Goal: Task Accomplishment & Management: Use online tool/utility

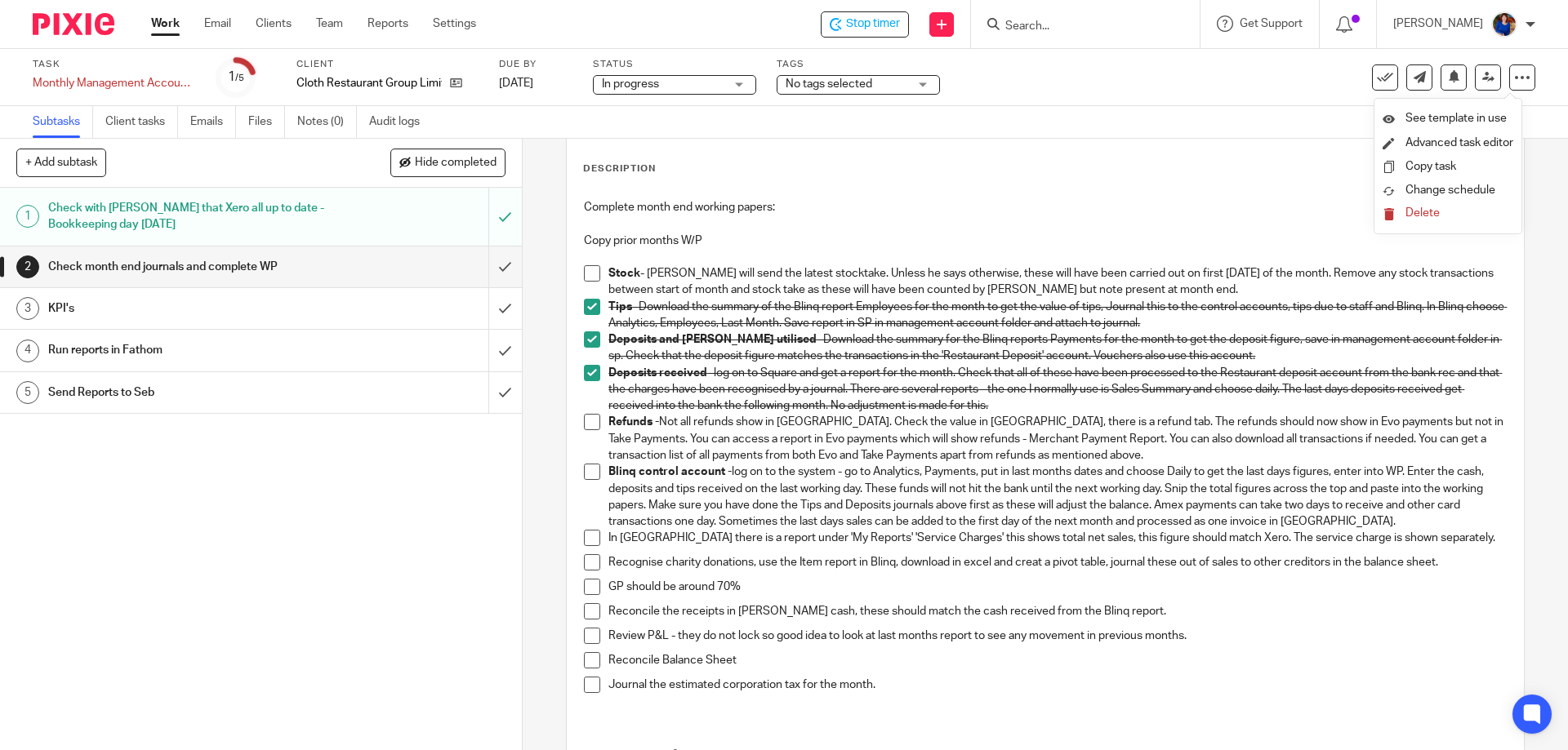
scroll to position [163, 0]
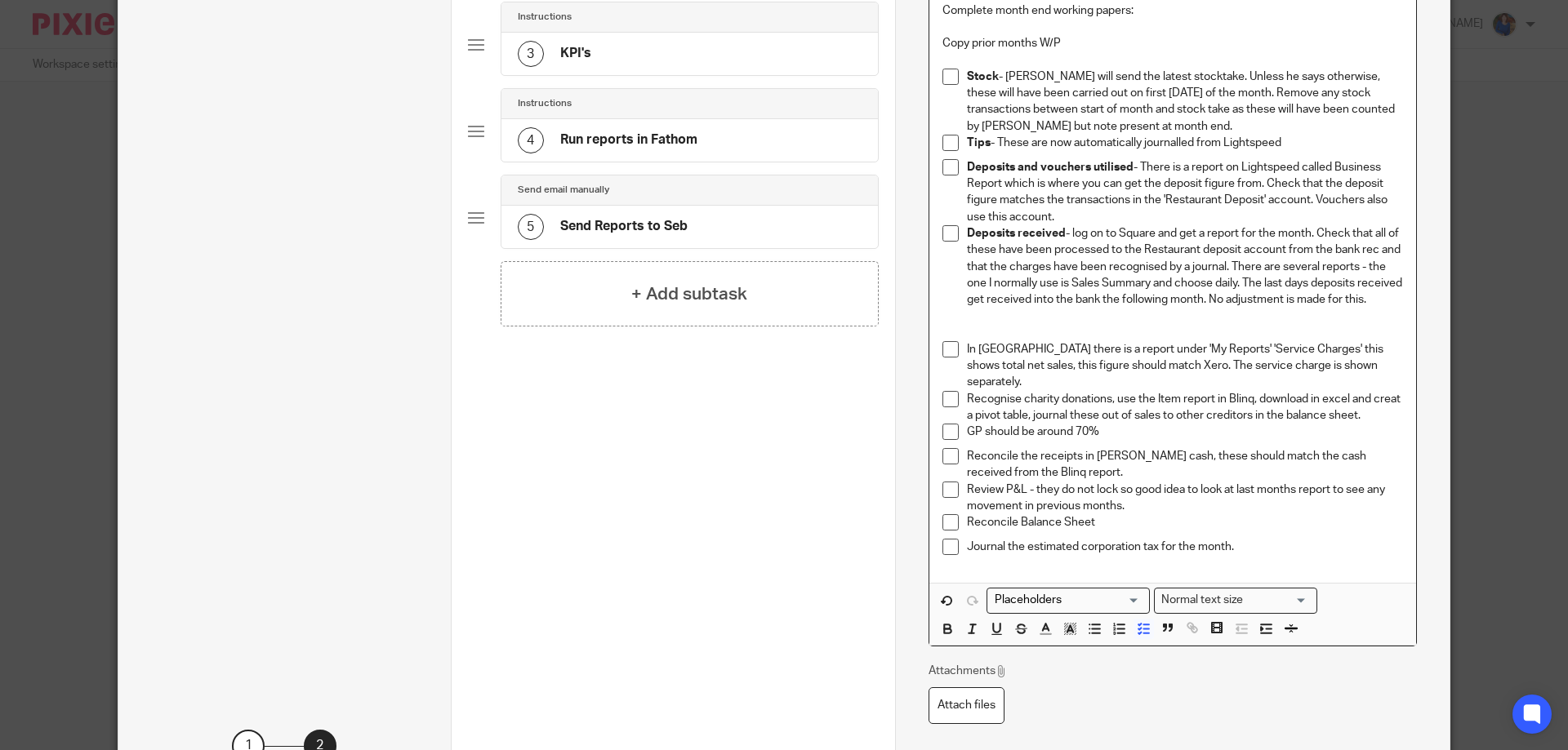
scroll to position [409, 0]
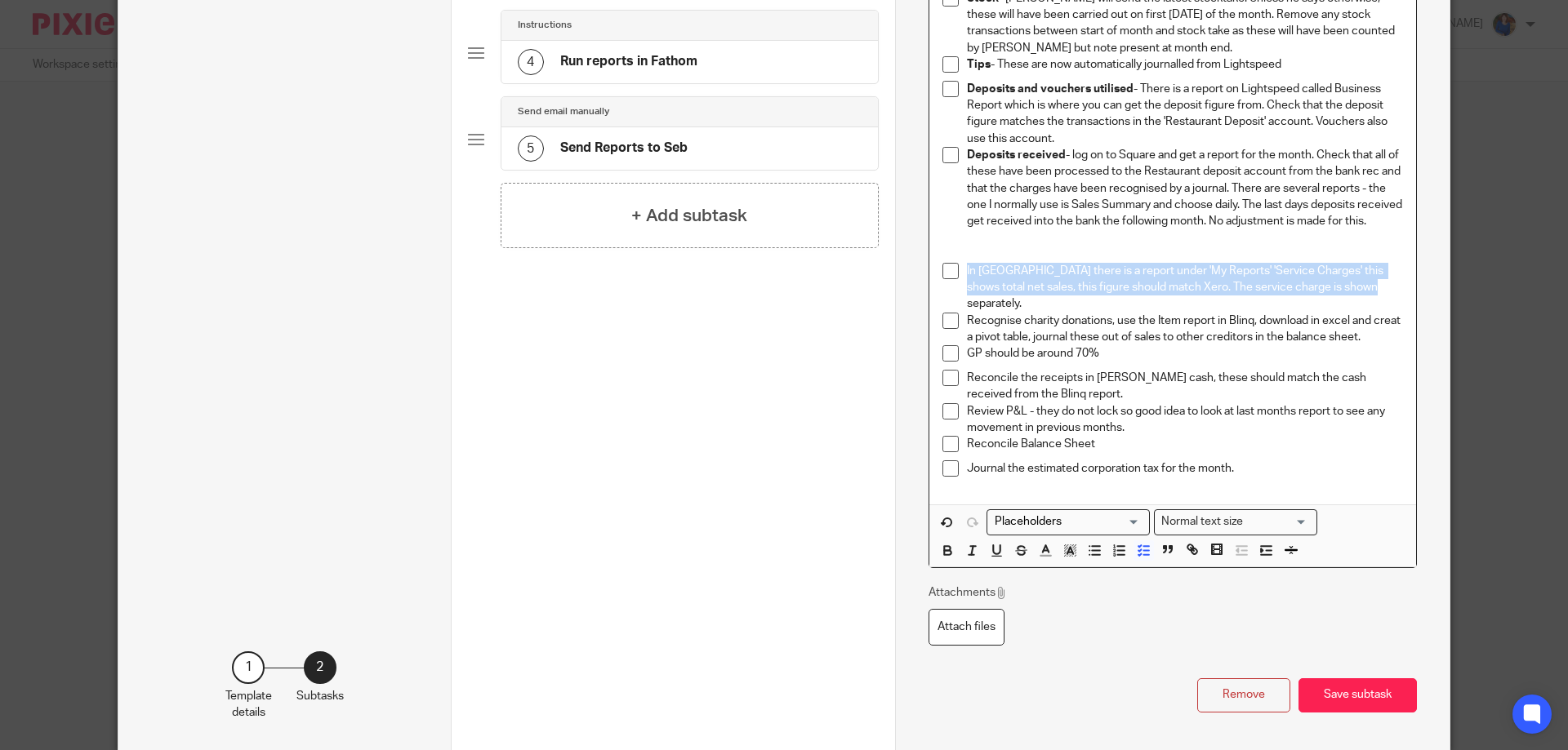
drag, startPoint x: 962, startPoint y: 285, endPoint x: 1364, endPoint y: 301, distance: 402.3
click at [1364, 301] on p "In [GEOGRAPHIC_DATA] there is a report under 'My Reports' 'Service Charges' thi…" at bounding box center [1185, 288] width 436 height 50
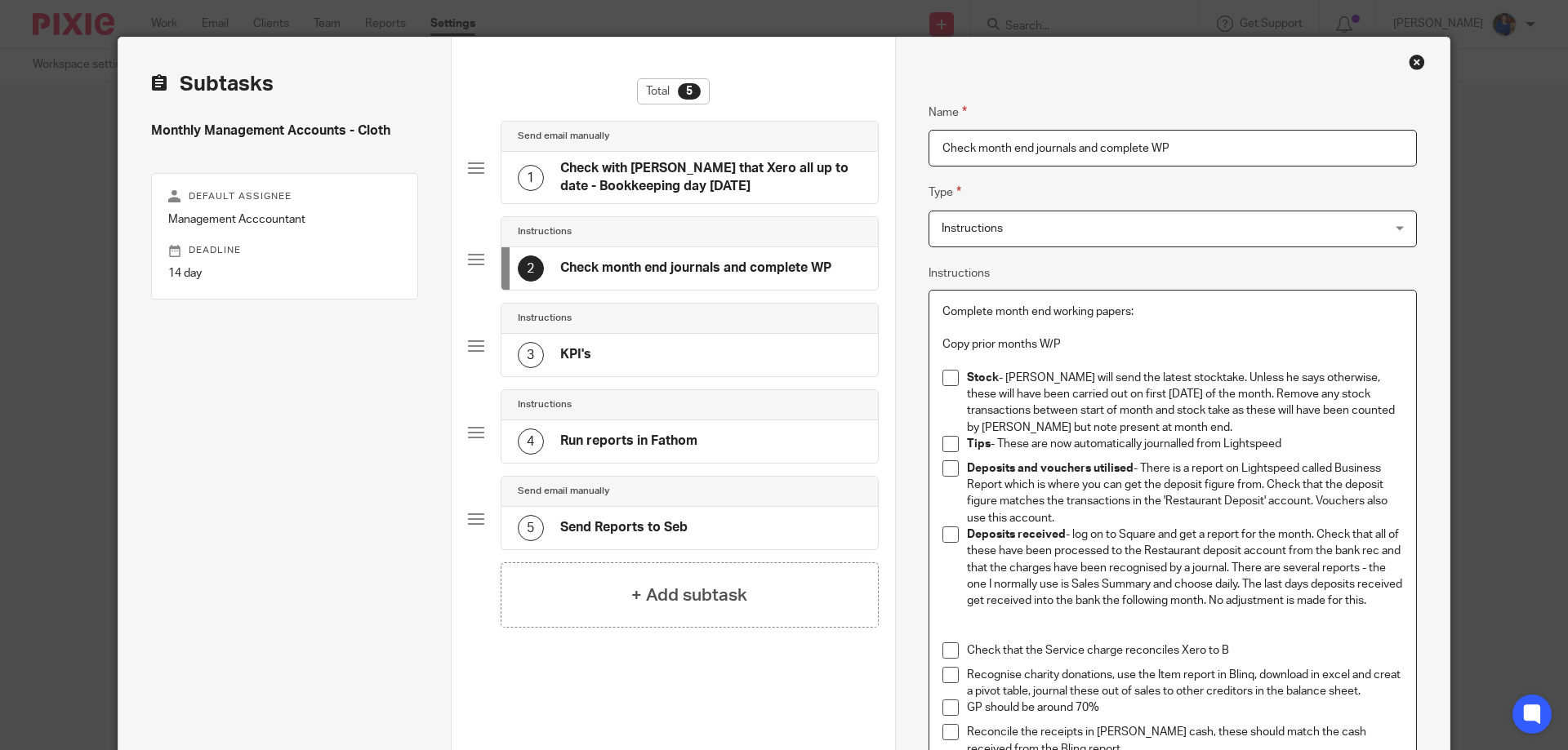
scroll to position [0, 0]
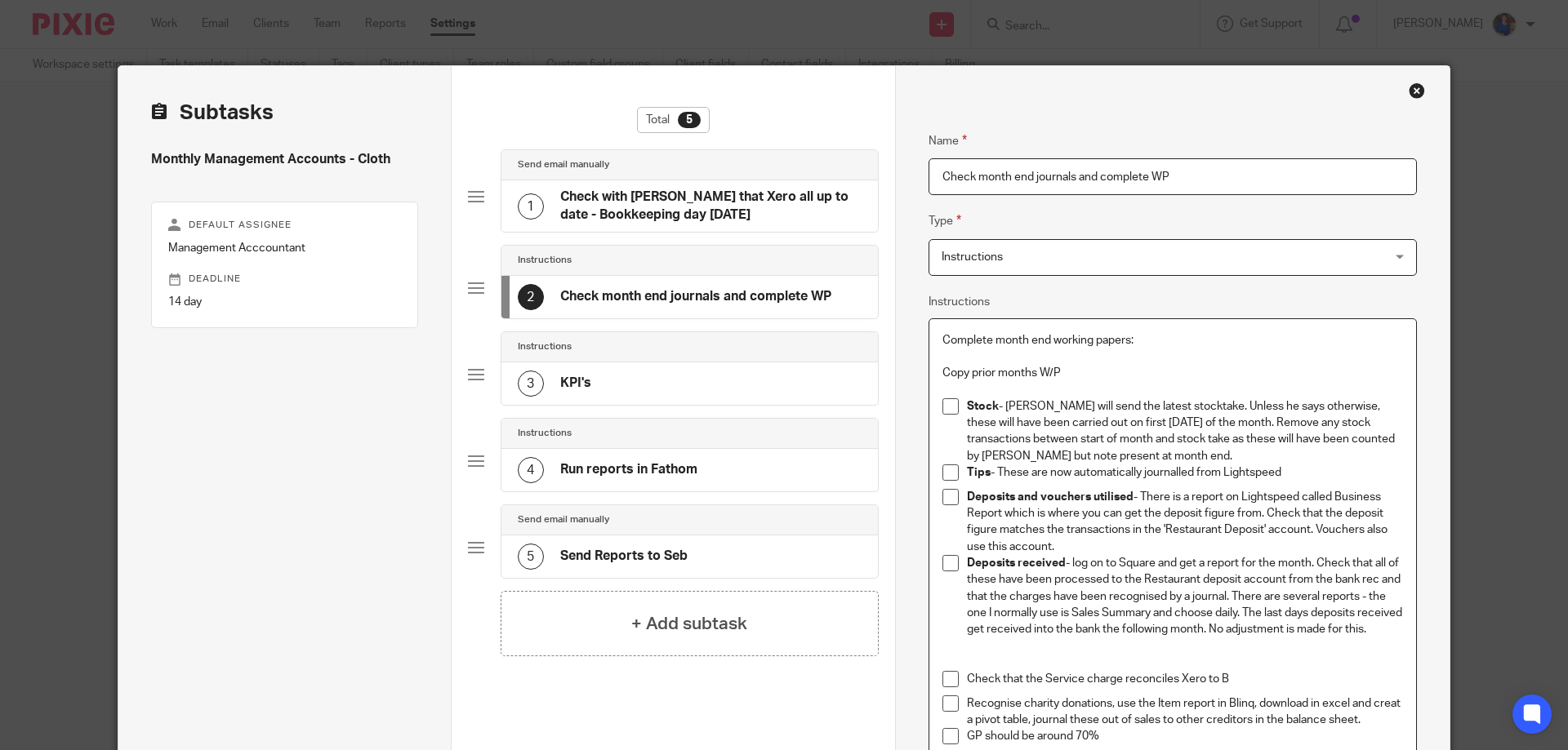
click at [1102, 607] on p "Deposits received - log on to Square and get a report for the month. Check that…" at bounding box center [1185, 597] width 436 height 83
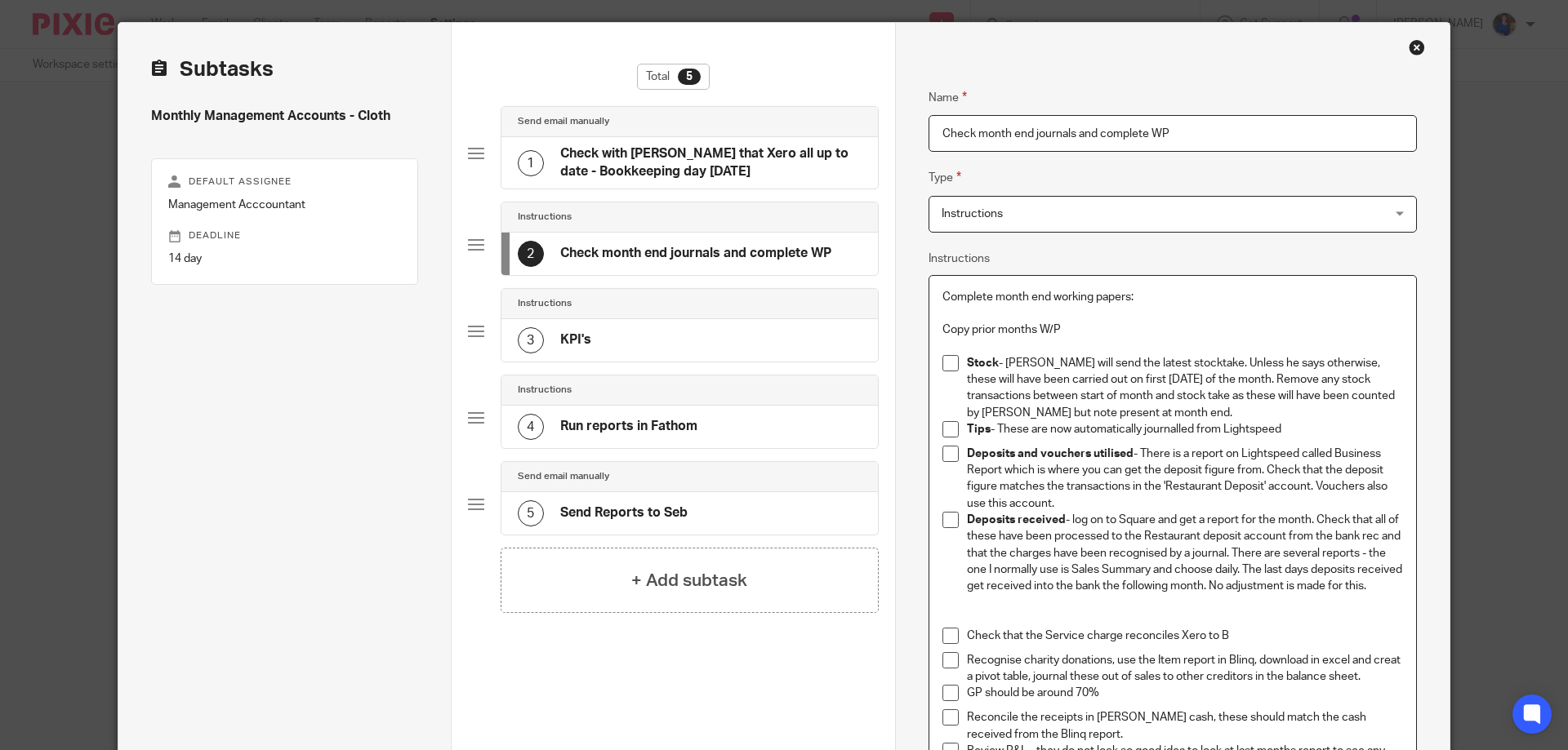
scroll to position [82, 0]
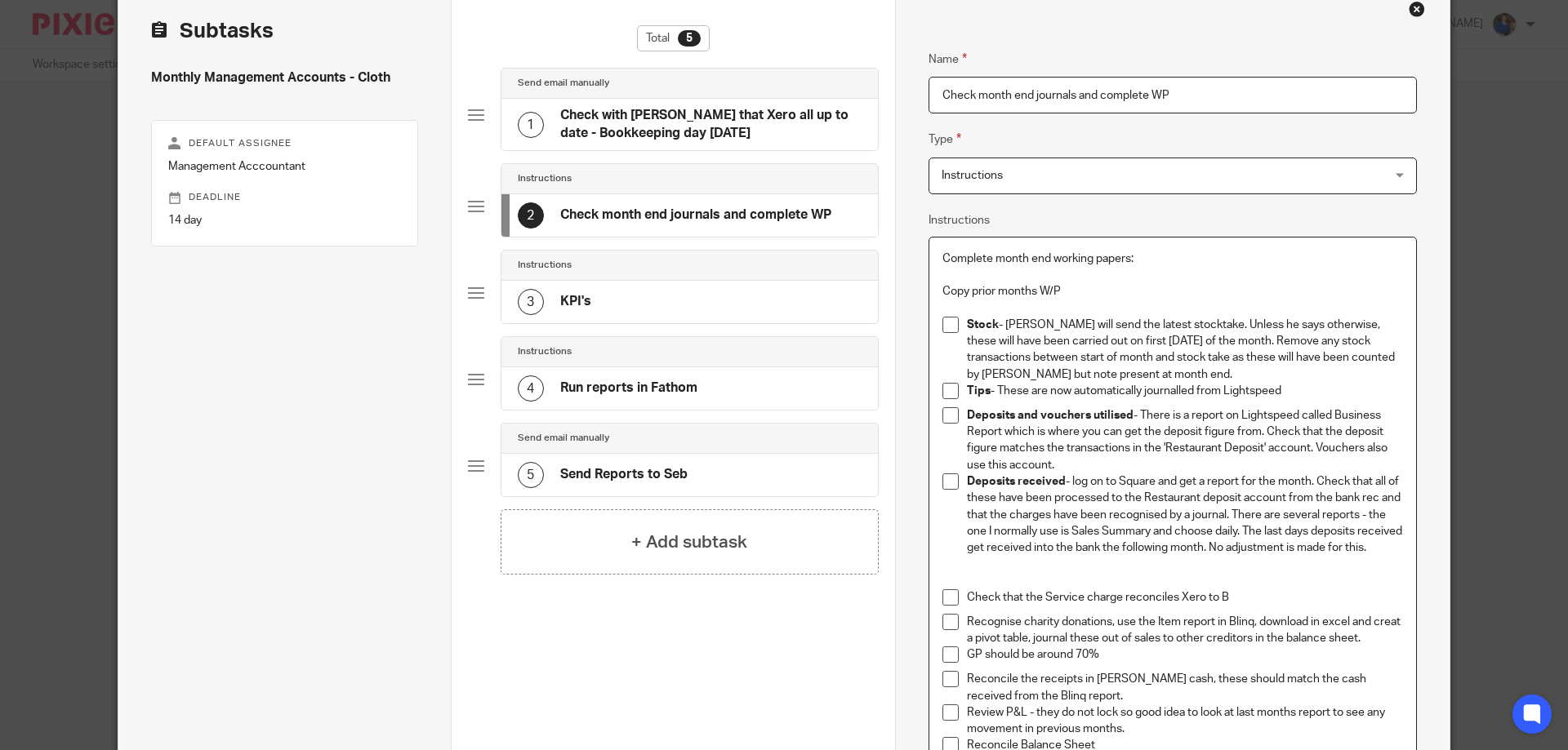
click at [1246, 606] on p "Check that the Service charge reconciles Xero to B" at bounding box center [1185, 597] width 436 height 16
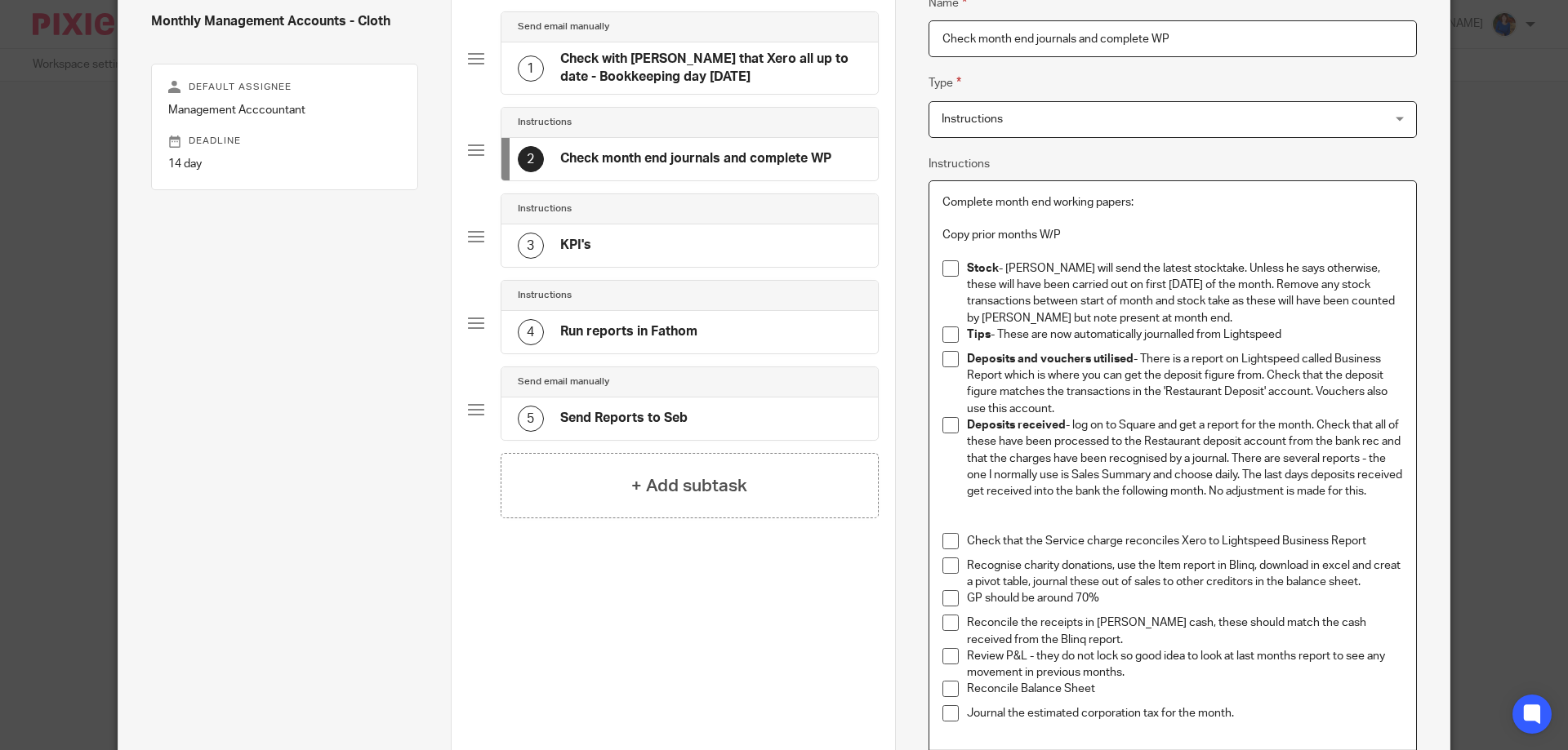
scroll to position [163, 0]
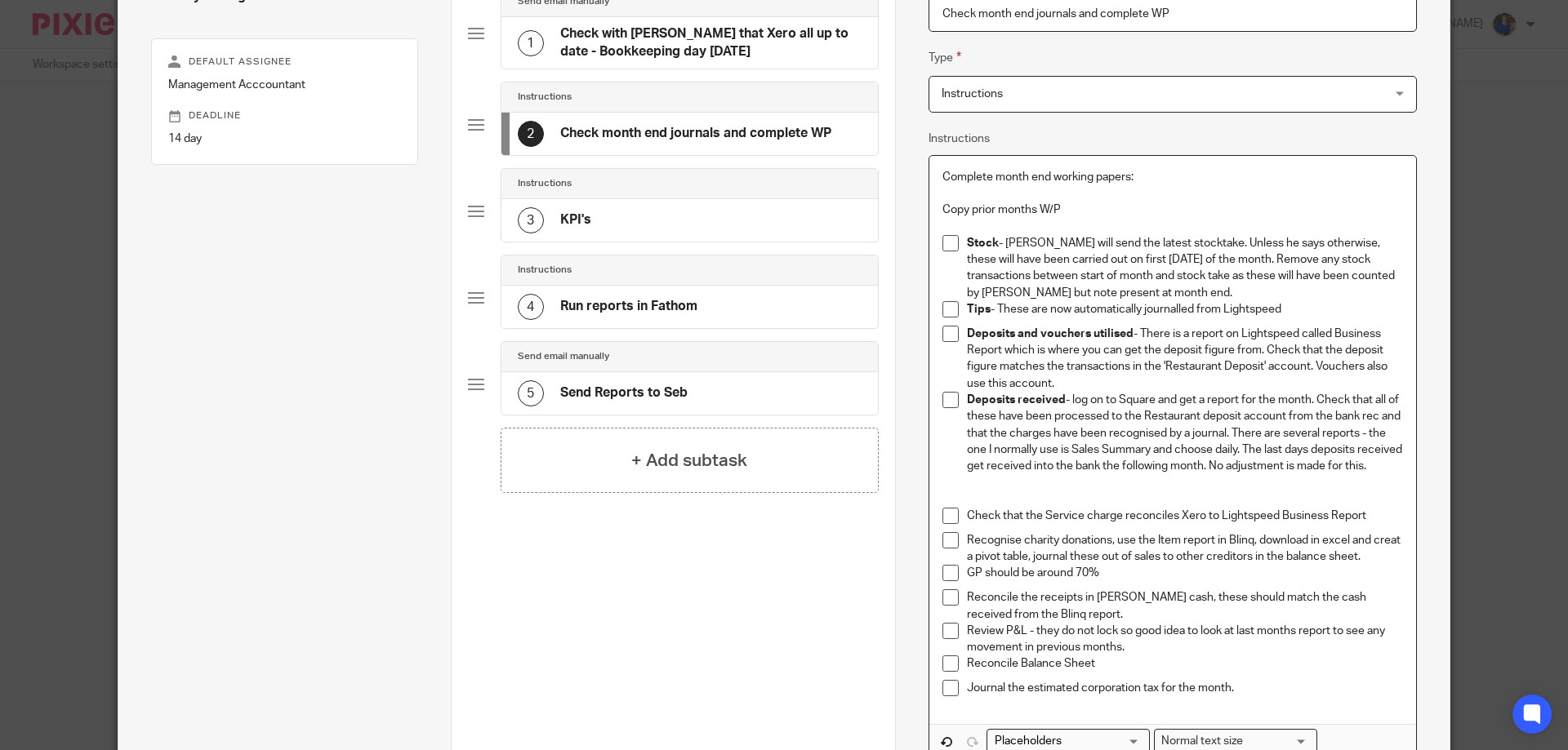
click at [950, 501] on li "Deposits received - log on to Square and get a report for the month. Check that…" at bounding box center [1173, 450] width 461 height 116
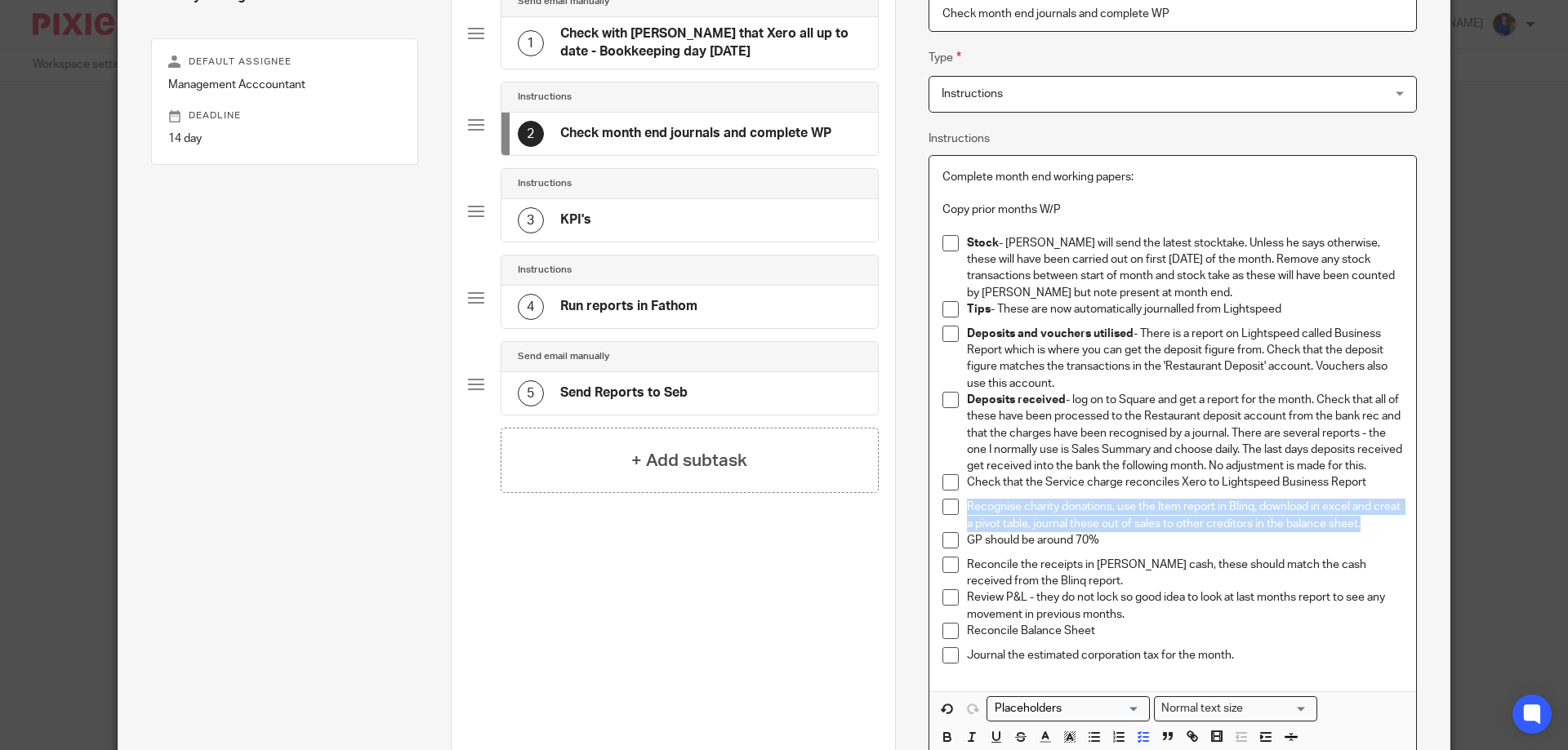
drag, startPoint x: 1358, startPoint y: 541, endPoint x: 940, endPoint y: 530, distance: 418.1
click at [943, 530] on li "Recognise charity donations, use the Item report in Blinq, download in excel an…" at bounding box center [1173, 516] width 461 height 34
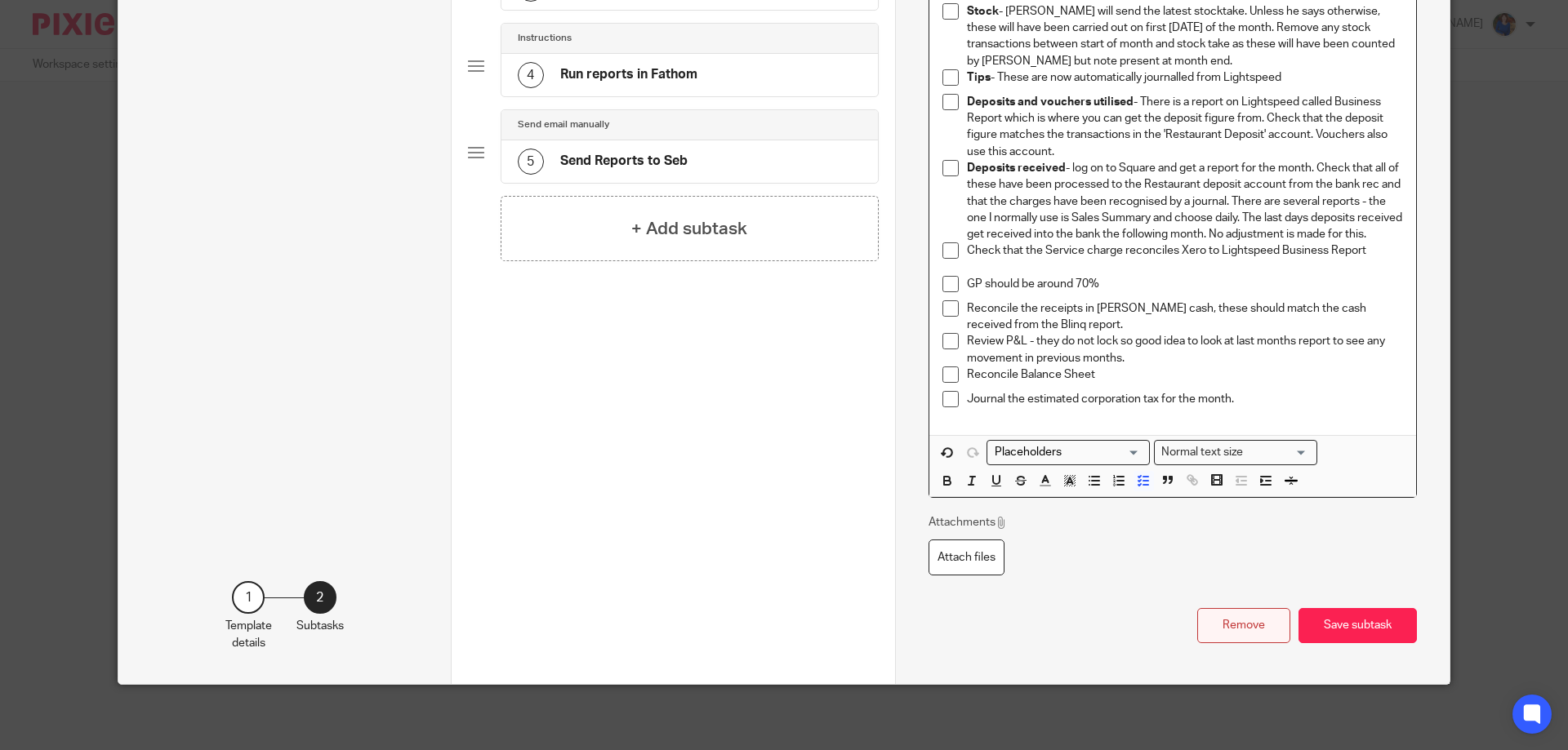
scroll to position [411, 0]
click at [1359, 624] on button "Save subtask" at bounding box center [1358, 626] width 118 height 35
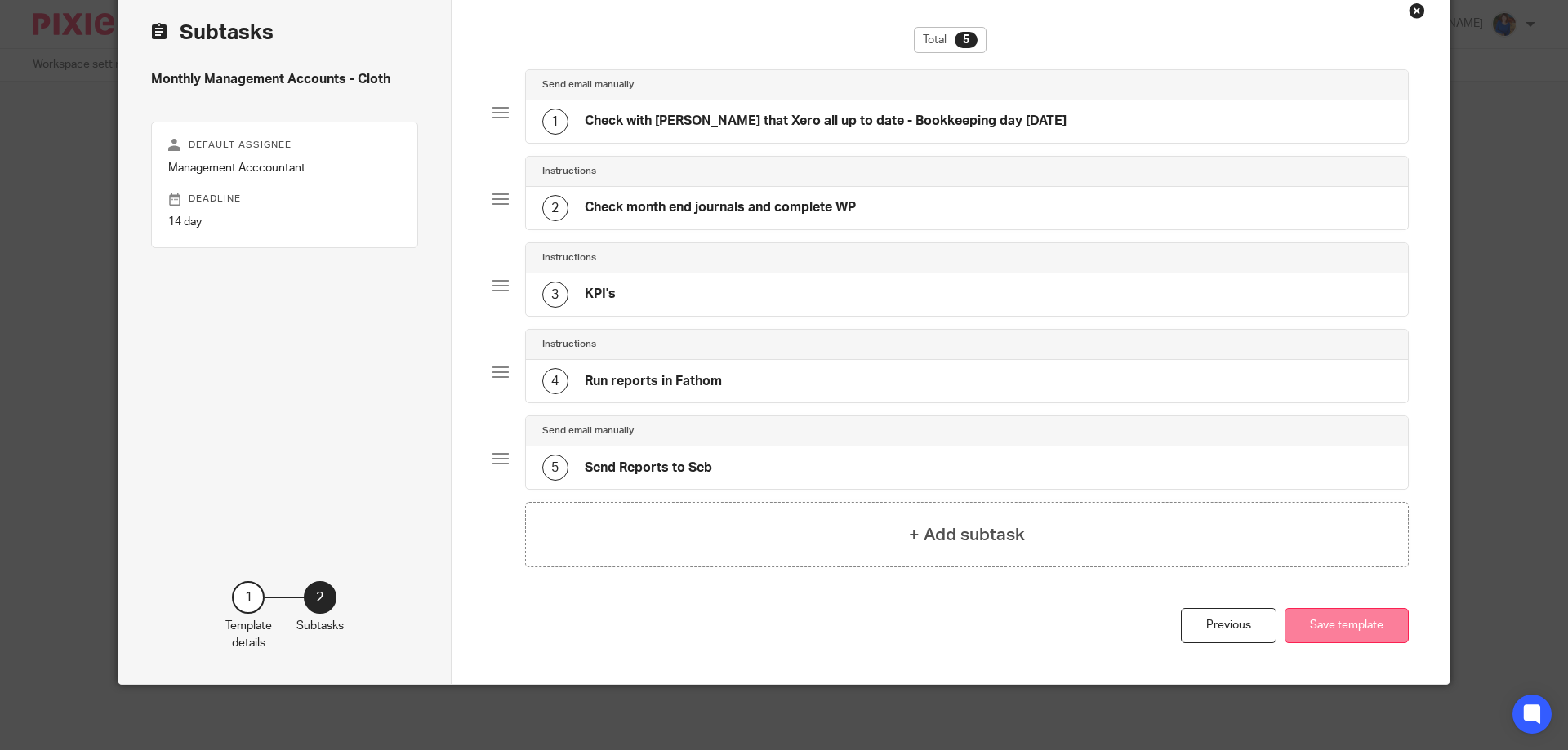
scroll to position [80, 0]
click at [593, 293] on h4 "KPI's" at bounding box center [600, 294] width 31 height 17
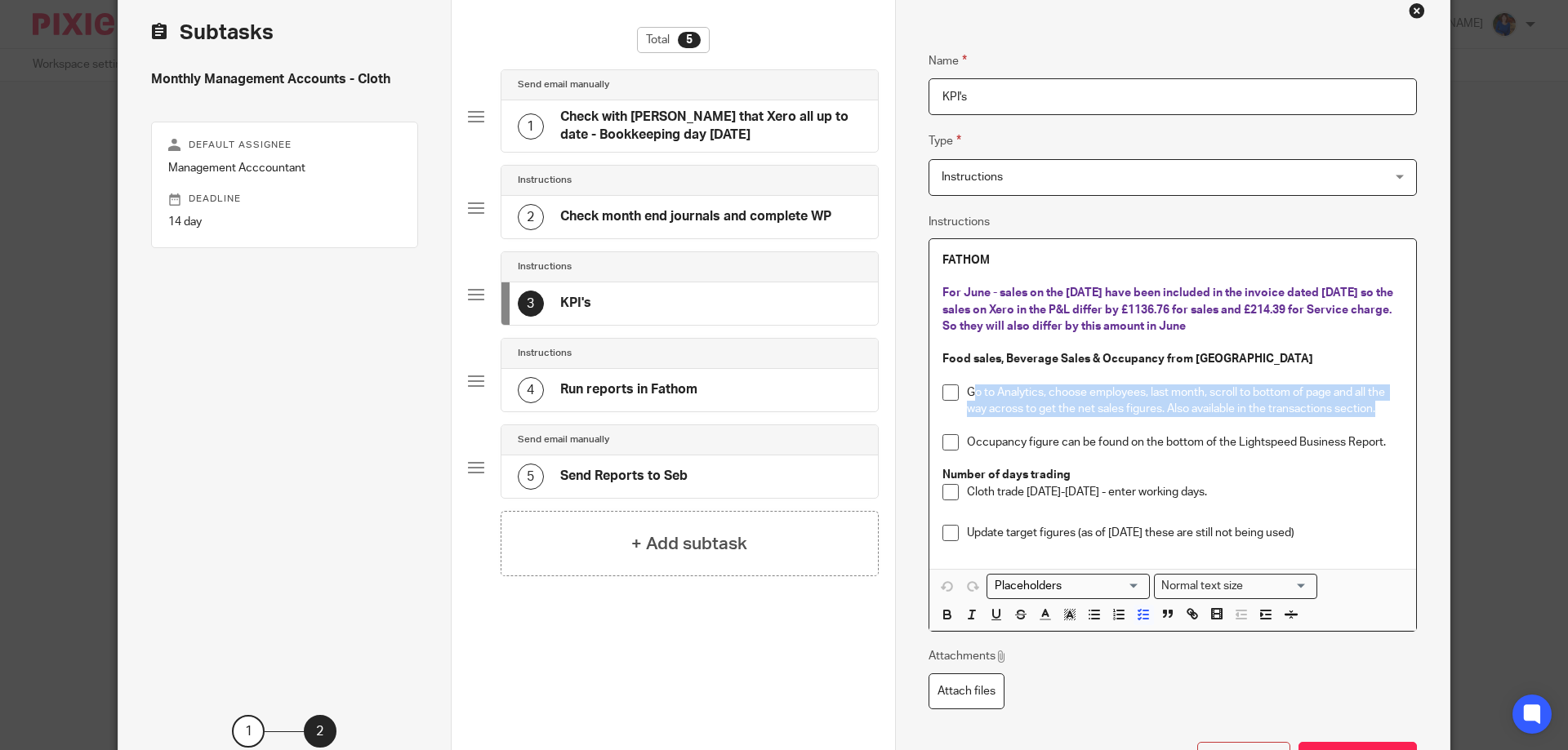
drag, startPoint x: 965, startPoint y: 392, endPoint x: 1382, endPoint y: 409, distance: 417.3
click at [1382, 409] on p "Go to Analytics, choose employees, last month, scroll to bottom of page and all…" at bounding box center [1185, 401] width 436 height 34
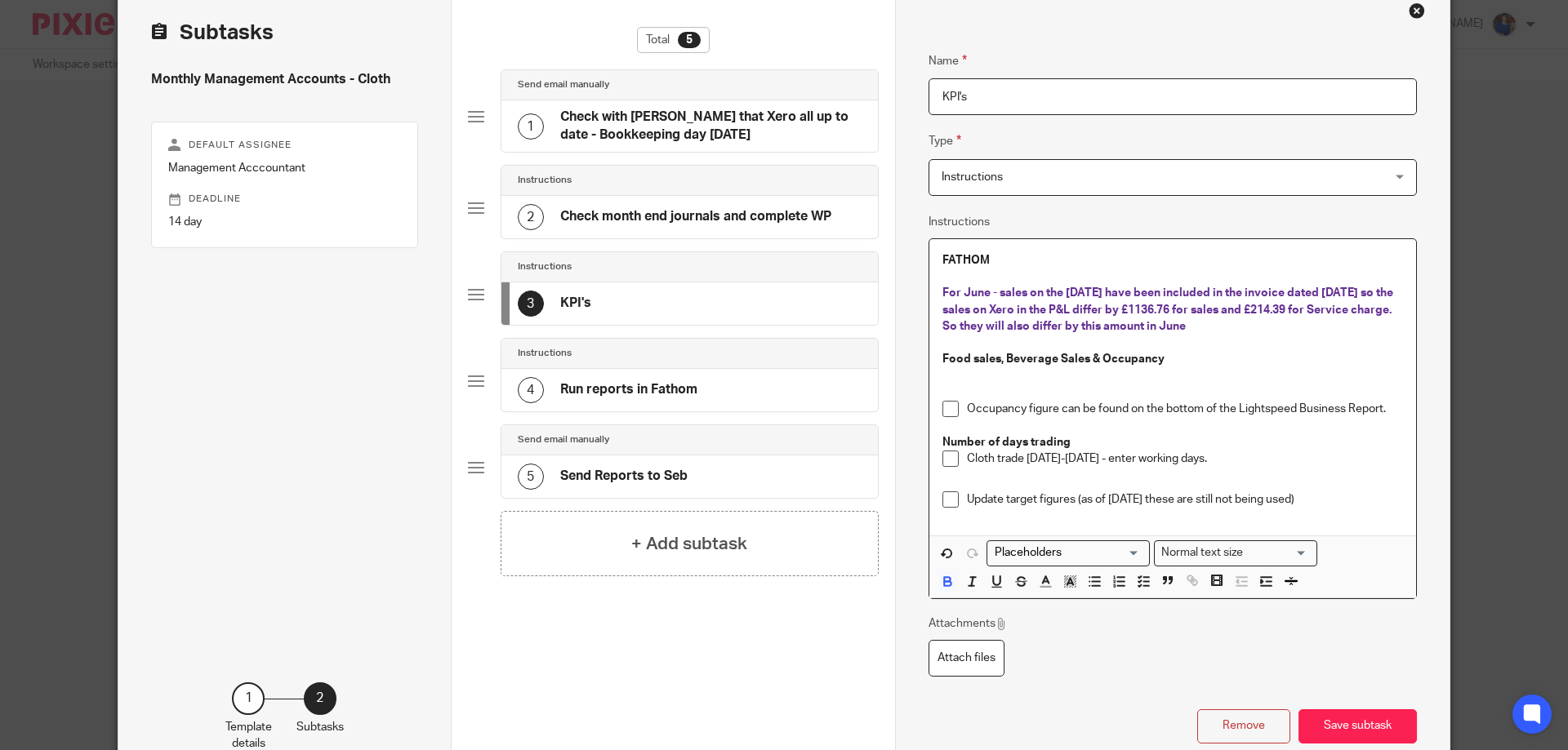
click at [948, 375] on p at bounding box center [1173, 376] width 461 height 16
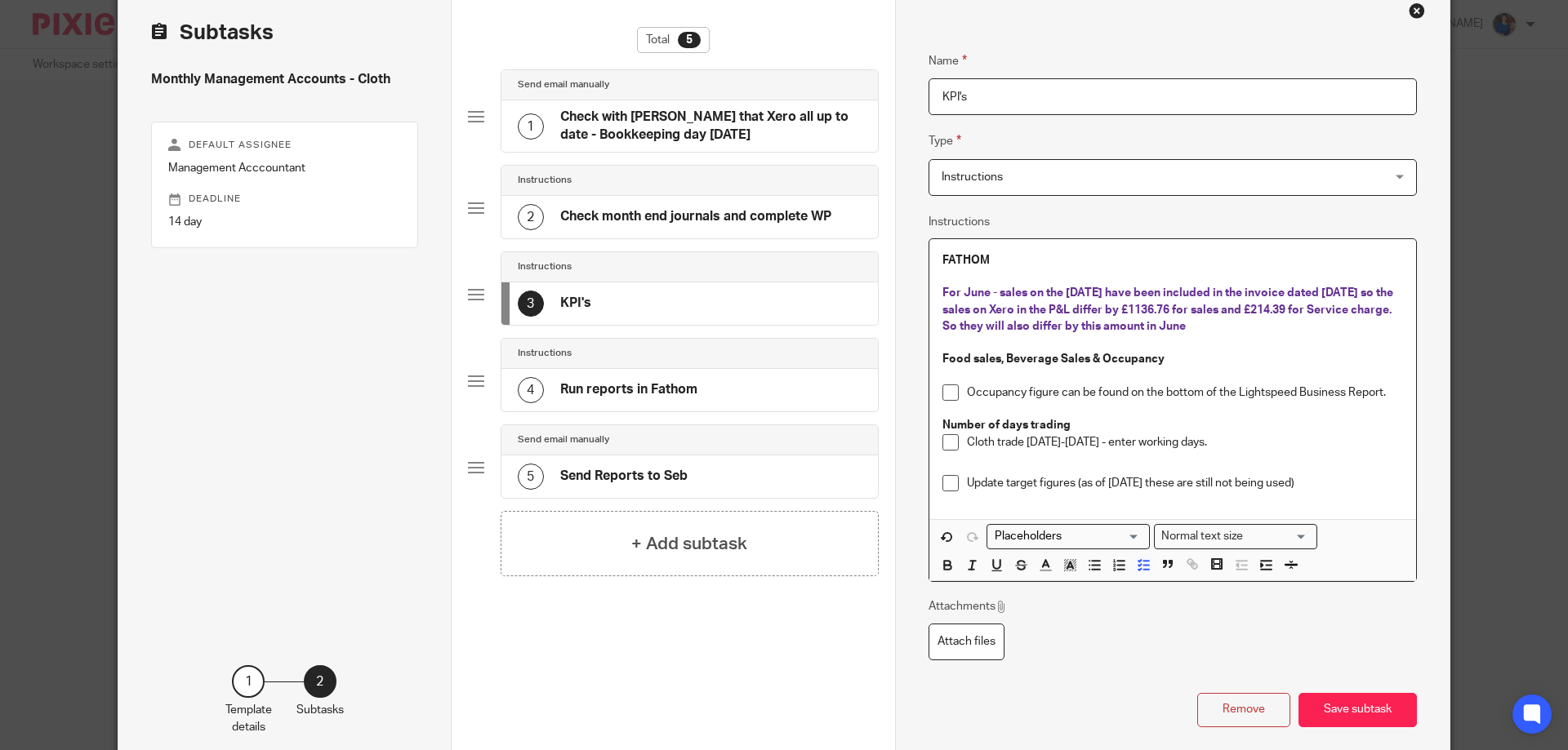
click at [1057, 390] on p "Occupancy figure can be found on the bottom of the Lightspeed Business Report." at bounding box center [1185, 392] width 436 height 16
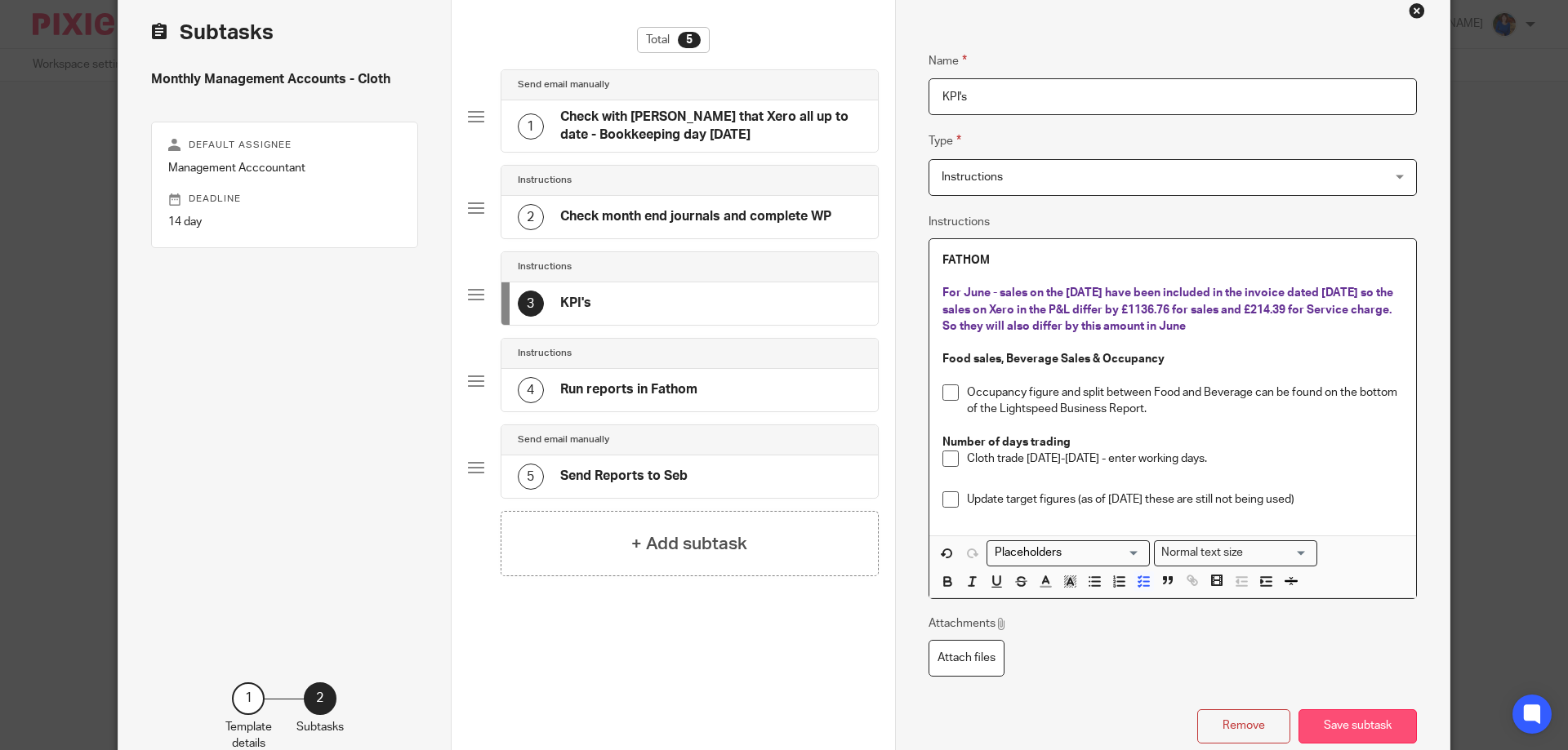
click at [1338, 714] on button "Save subtask" at bounding box center [1358, 727] width 118 height 35
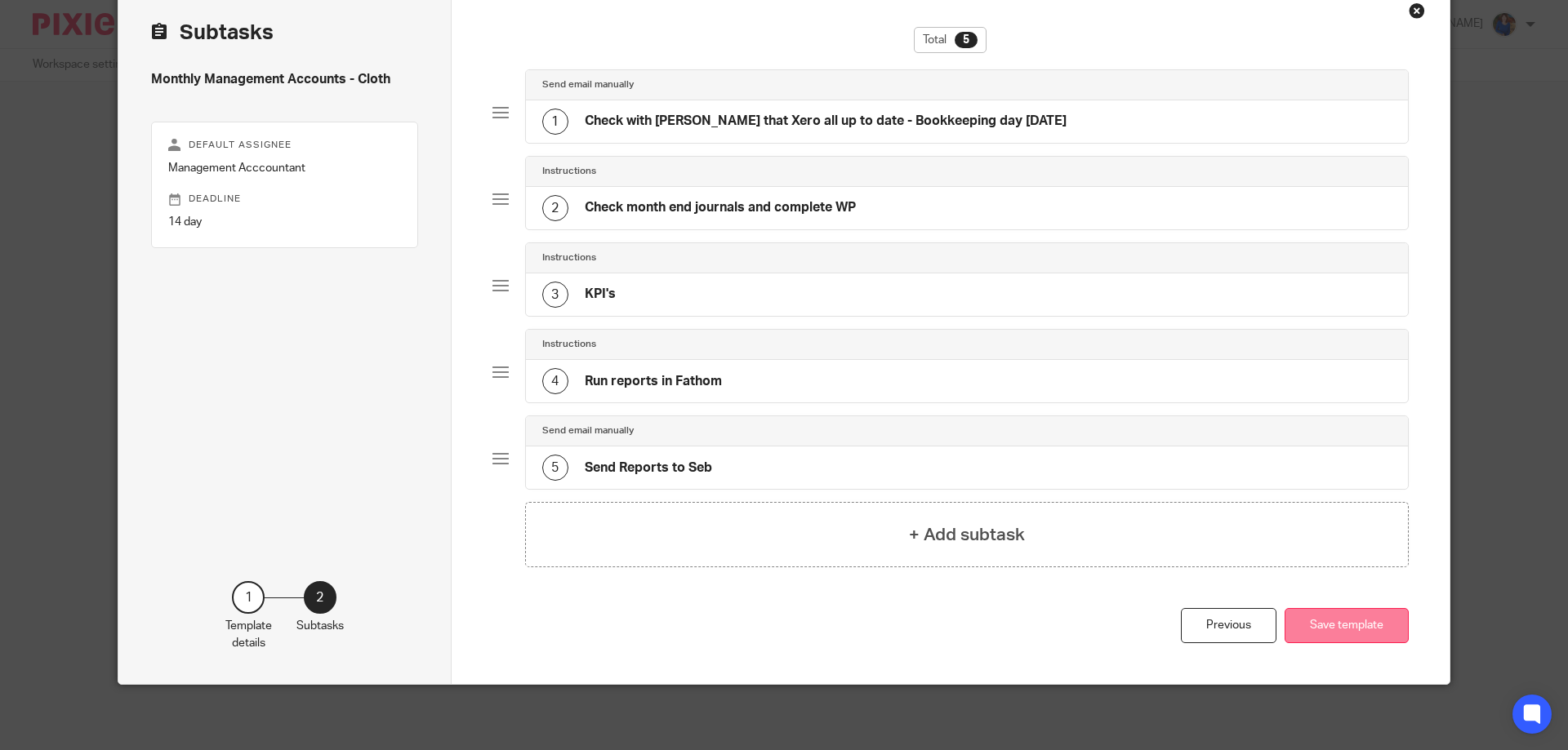
click at [1336, 616] on button "Save template" at bounding box center [1347, 626] width 124 height 35
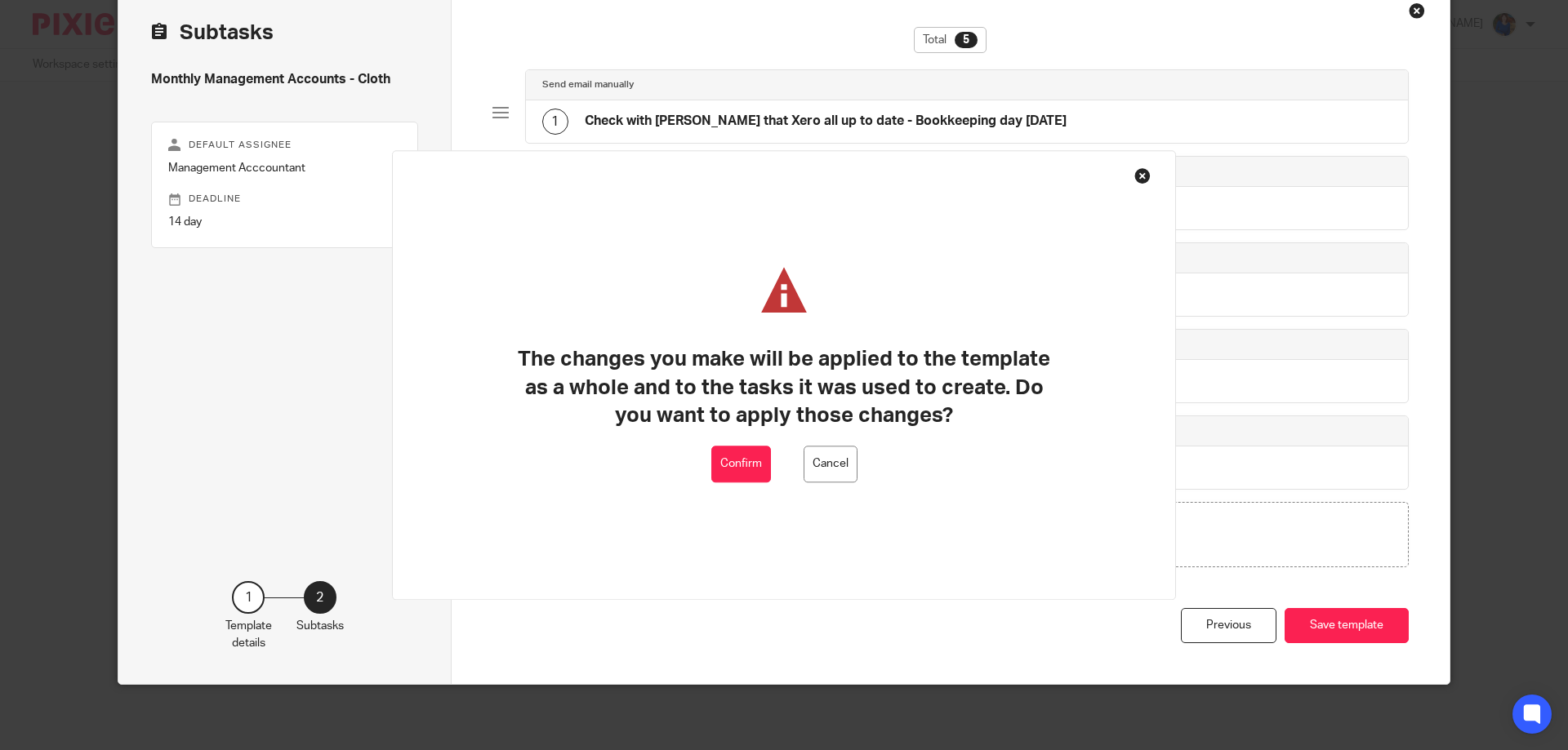
click at [757, 457] on button "Confirm" at bounding box center [741, 464] width 60 height 37
